Goal: Information Seeking & Learning: Understand process/instructions

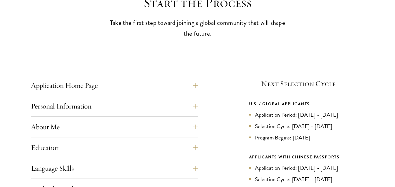
scroll to position [205, 0]
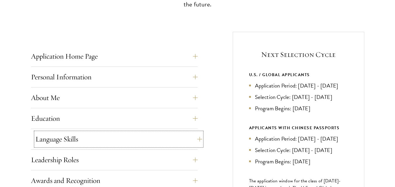
click at [92, 139] on button "Language Skills" at bounding box center [118, 139] width 167 height 14
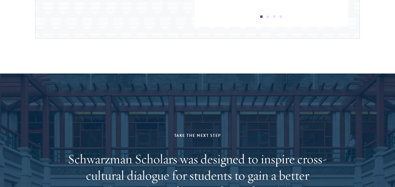
scroll to position [906, 0]
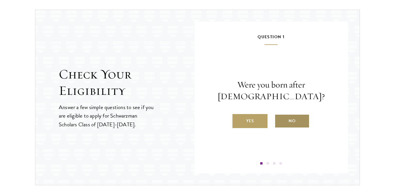
click at [296, 119] on label "No" at bounding box center [292, 121] width 35 height 14
click at [280, 119] on input "No" at bounding box center [277, 117] width 5 height 5
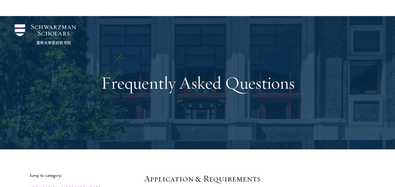
scroll to position [117, 0]
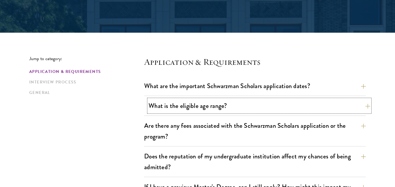
click at [211, 109] on button "What is the eligible age range?" at bounding box center [260, 105] width 222 height 13
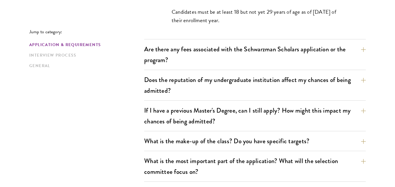
scroll to position [263, 0]
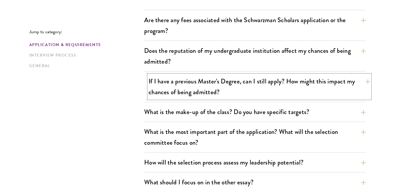
click at [221, 81] on button "If I have a previous Master's Degree, can I still apply? How might this impact …" at bounding box center [260, 87] width 222 height 24
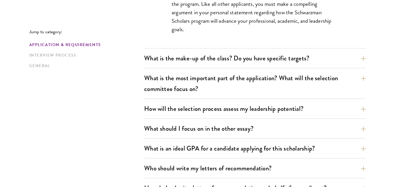
scroll to position [409, 0]
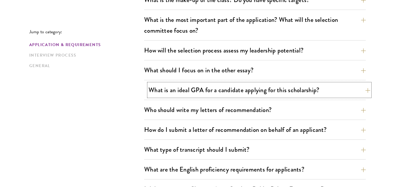
click at [217, 91] on button "What is an ideal GPA for a candidate applying for this scholarship?" at bounding box center [260, 90] width 222 height 13
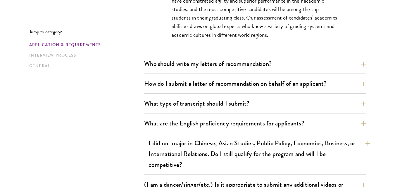
scroll to position [511, 0]
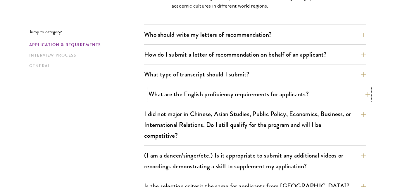
click at [211, 93] on button "What are the English proficiency requirements for applicants?" at bounding box center [260, 94] width 222 height 13
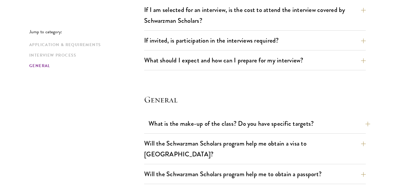
scroll to position [1066, 0]
